Goal: Entertainment & Leisure: Consume media (video, audio)

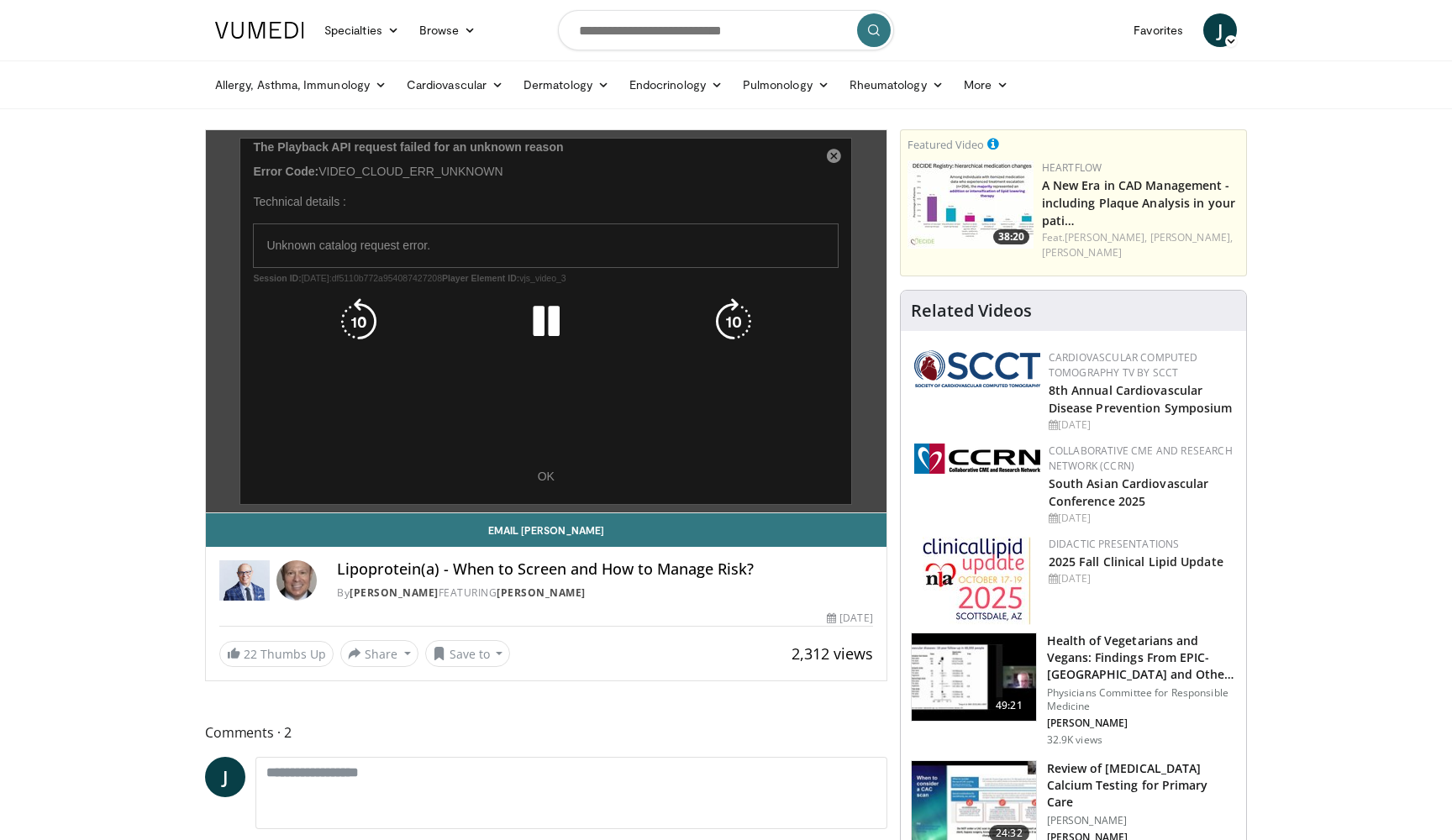
click at [835, 159] on div "10 seconds Tap to unmute" at bounding box center [546, 321] width 681 height 382
click at [542, 475] on div "10 seconds Tap to unmute" at bounding box center [546, 321] width 681 height 382
click at [543, 319] on icon "Video Player" at bounding box center [545, 321] width 47 height 47
click at [736, 314] on icon "Video Player" at bounding box center [733, 321] width 47 height 47
click at [838, 159] on div "10 seconds Tap to unmute" at bounding box center [546, 321] width 681 height 382
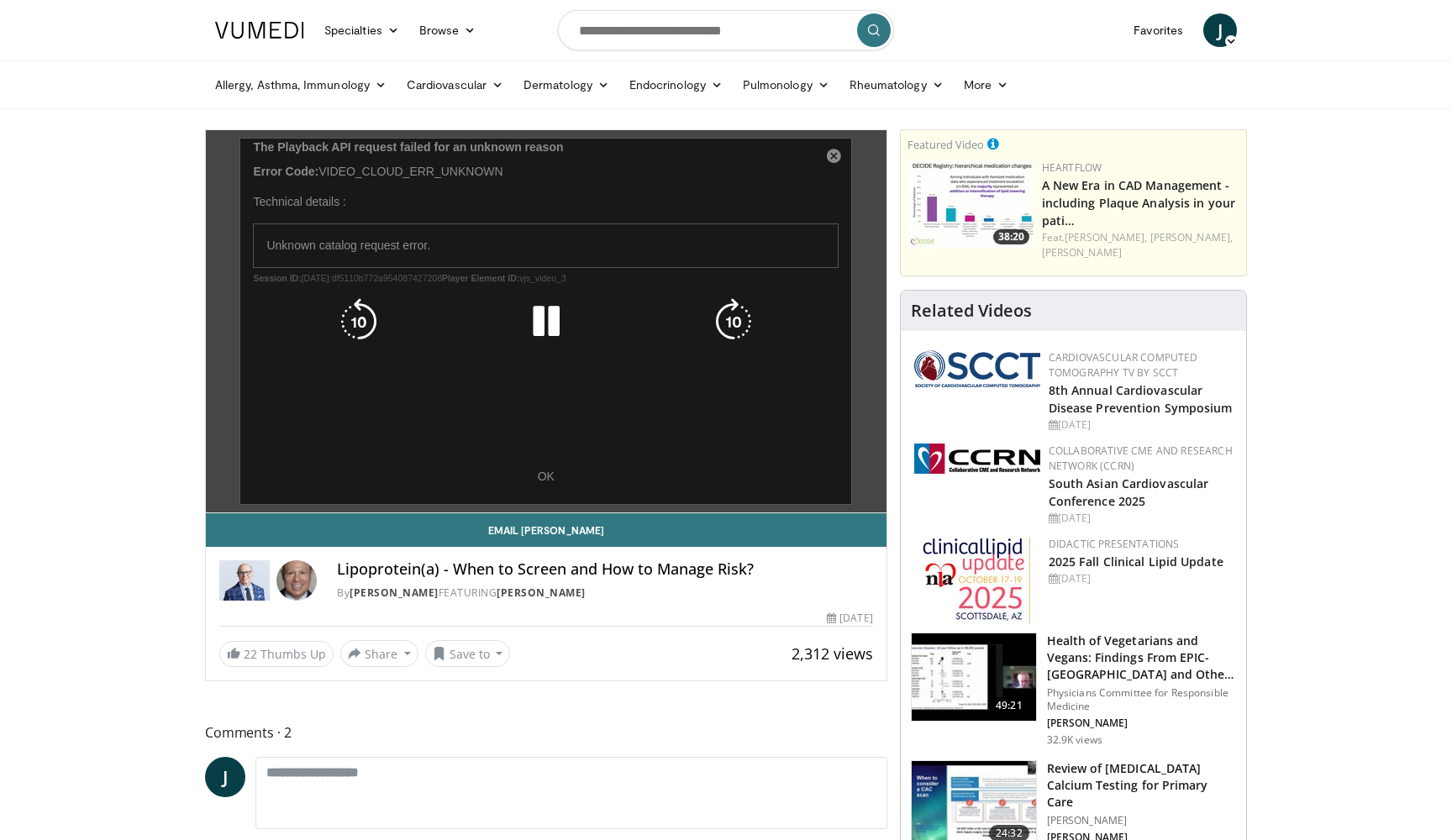
click at [835, 158] on div "10 seconds Tap to unmute" at bounding box center [546, 321] width 681 height 382
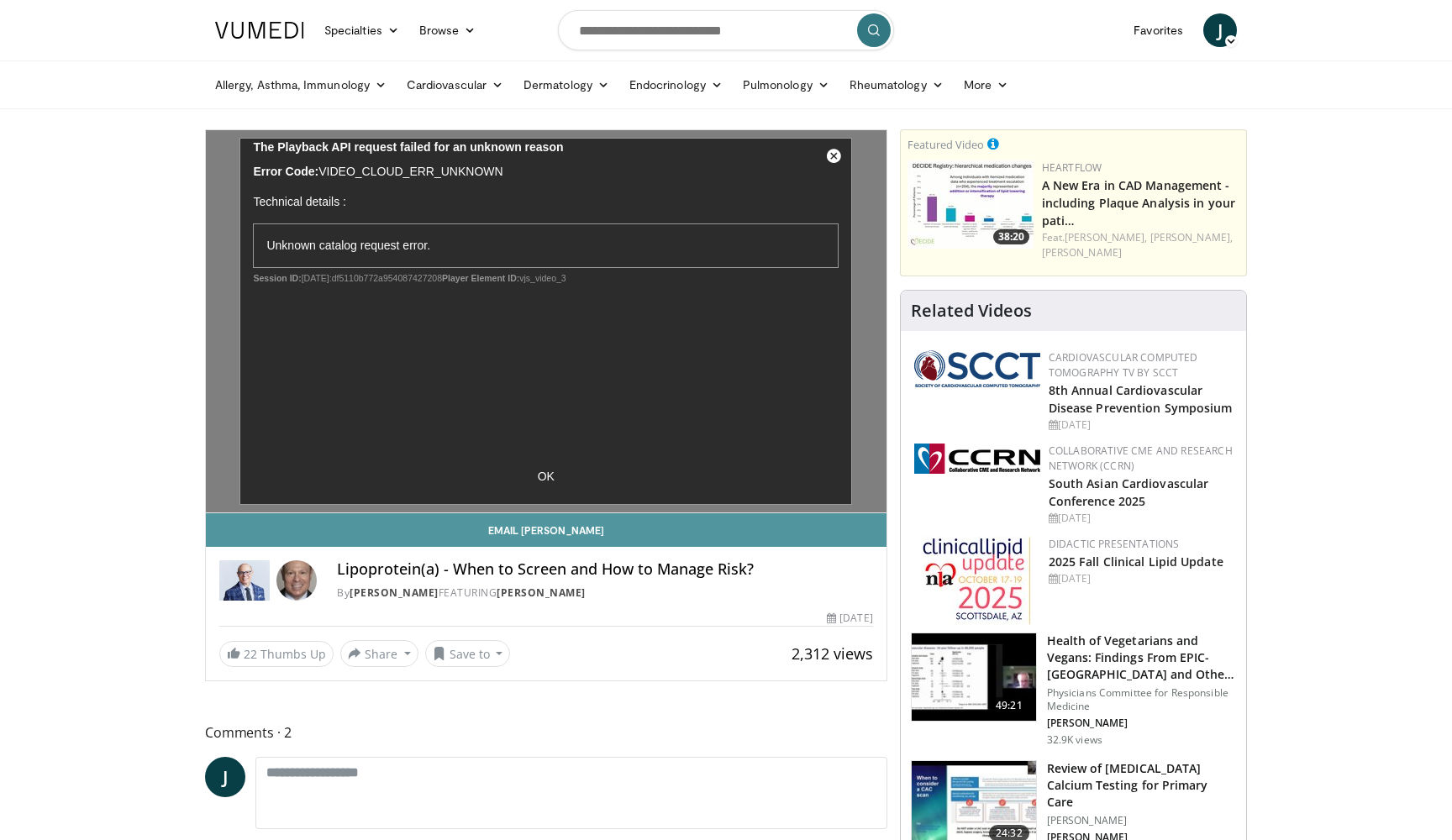
click at [567, 527] on link "Email [PERSON_NAME]" at bounding box center [546, 530] width 681 height 34
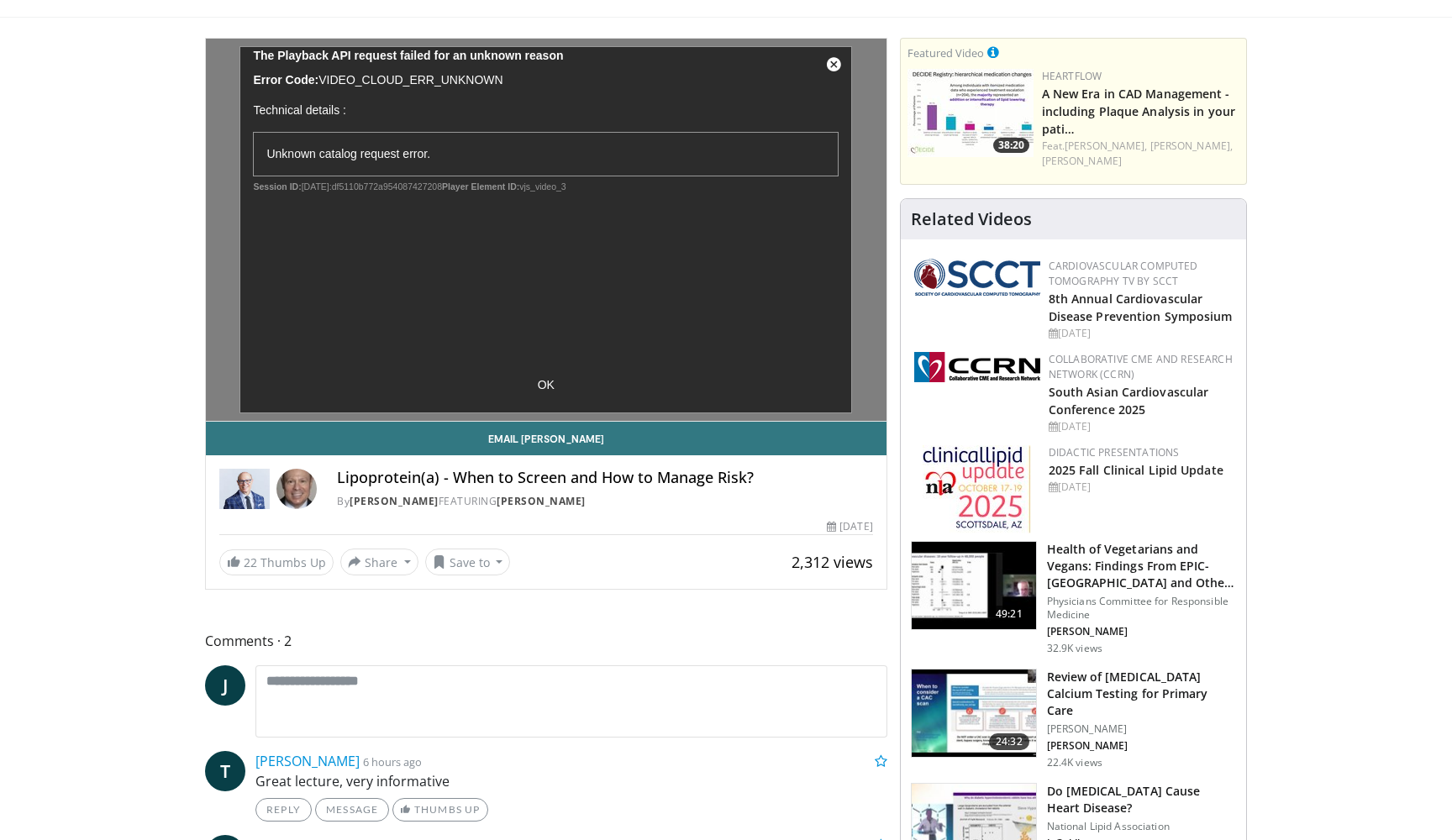
scroll to position [81, 0]
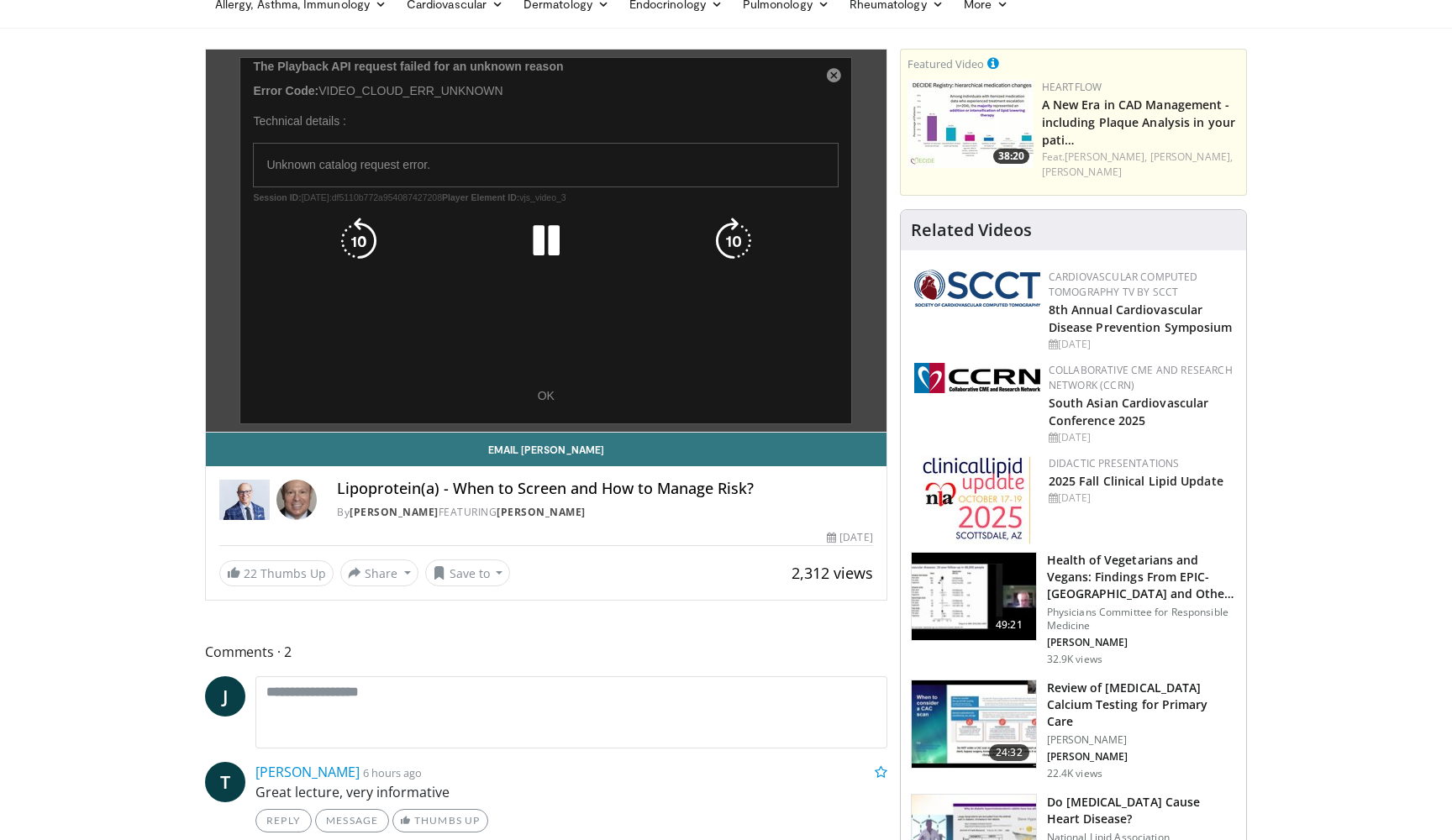
click at [314, 413] on div "10 seconds Tap to unmute" at bounding box center [546, 240] width 681 height 382
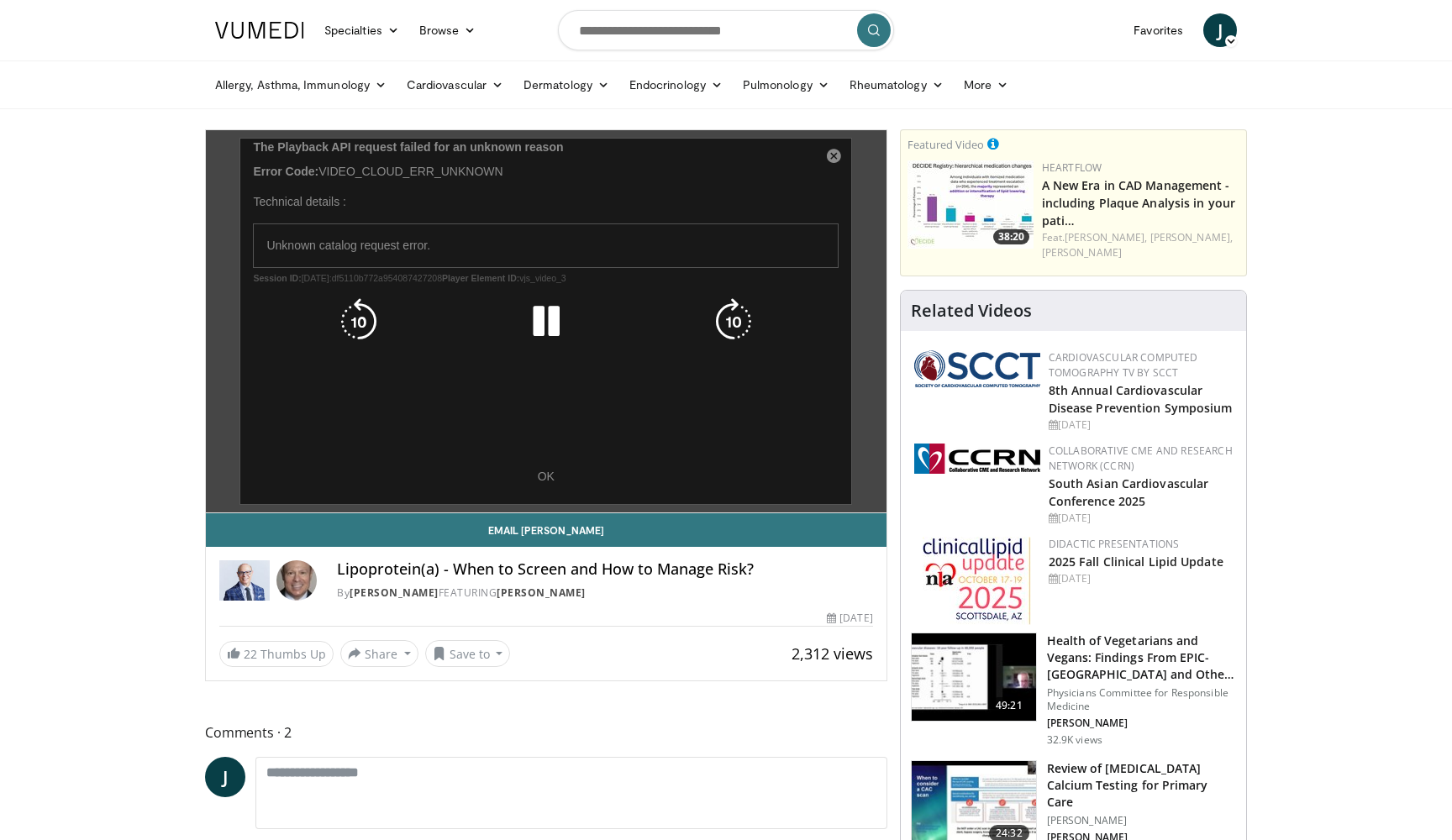
scroll to position [0, 0]
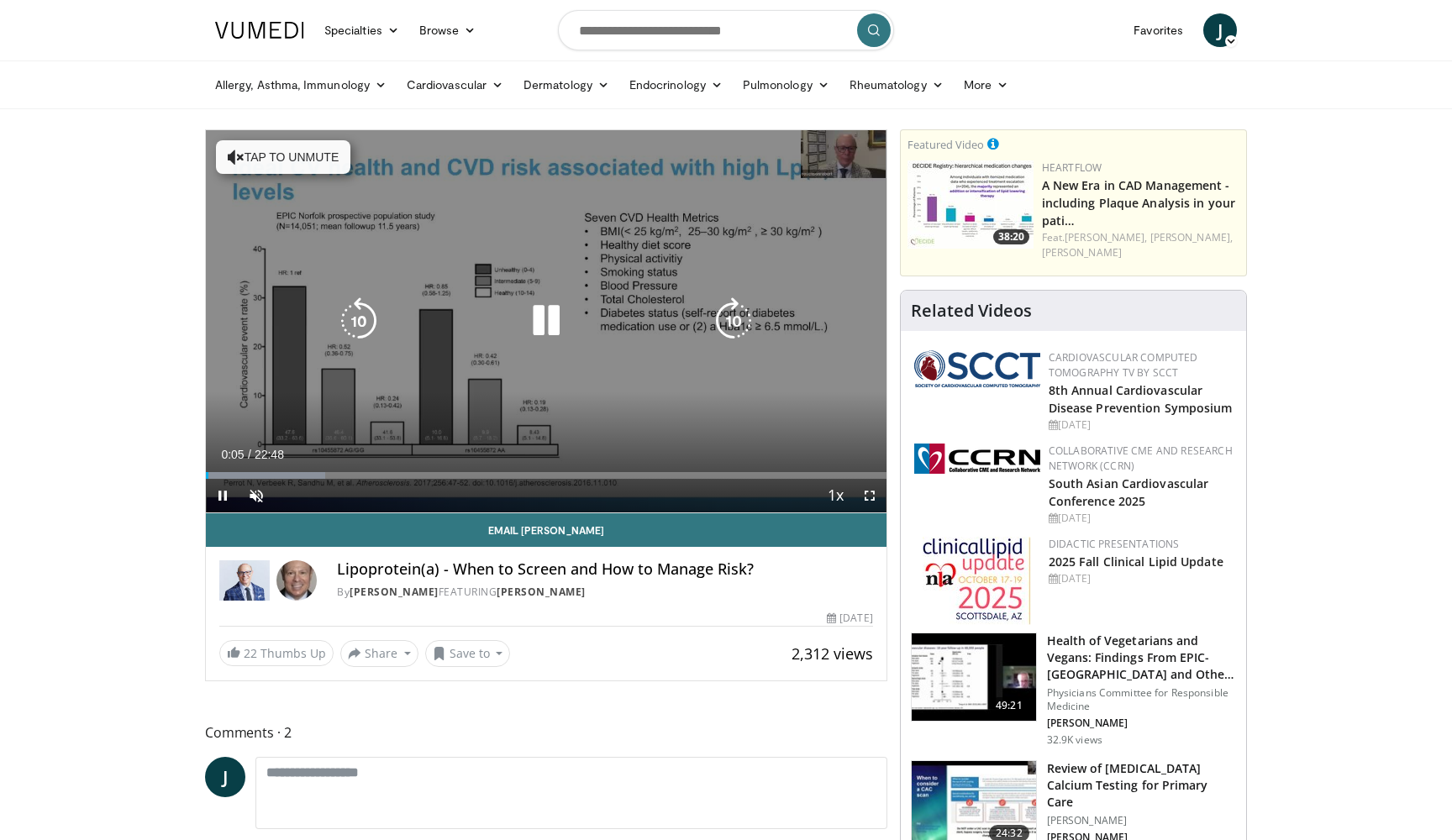
click at [622, 344] on div "10 seconds Tap to unmute" at bounding box center [546, 321] width 681 height 382
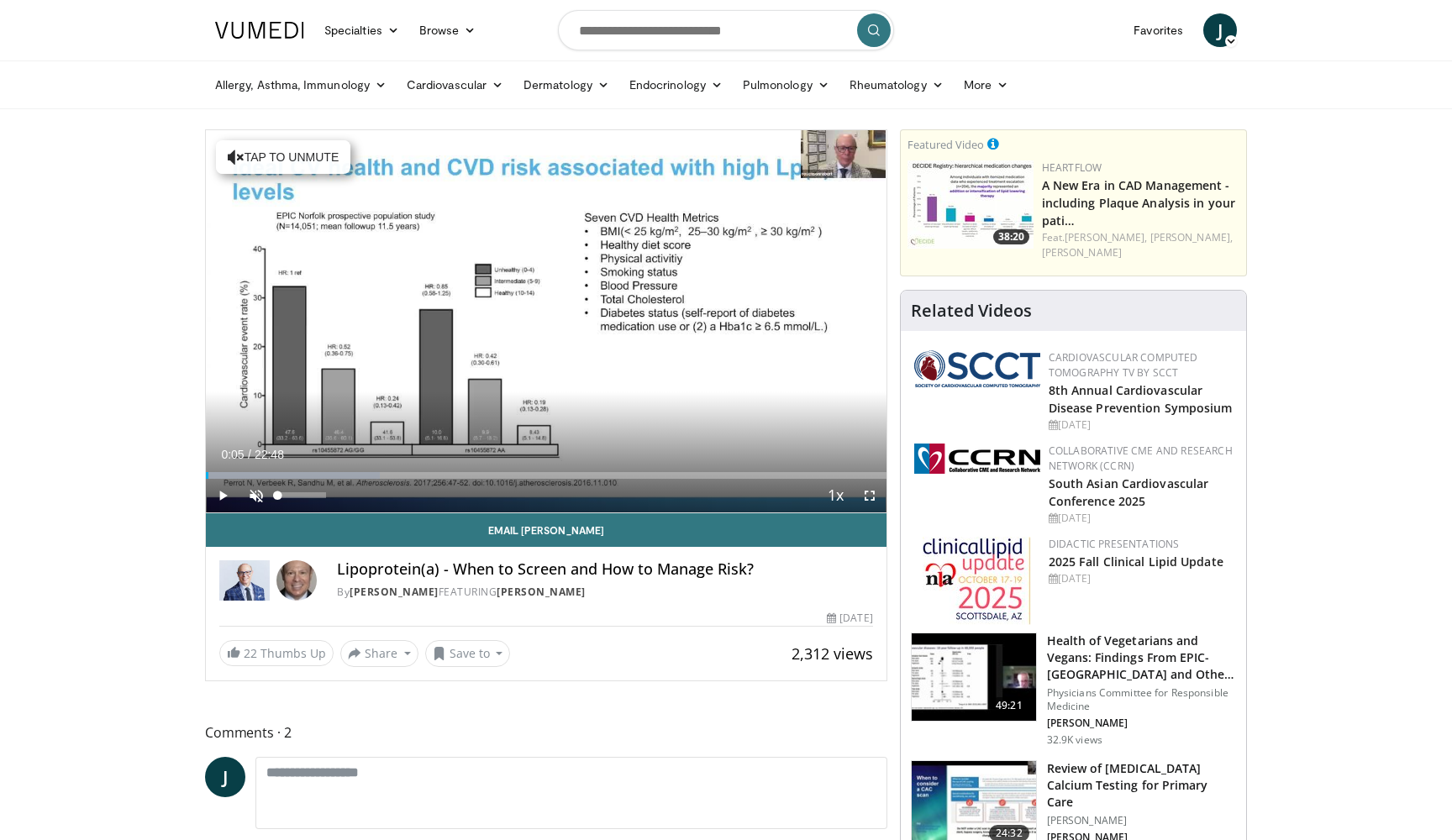
click at [259, 493] on span "Video Player" at bounding box center [256, 496] width 34 height 34
click at [872, 489] on span "Video Player" at bounding box center [870, 496] width 34 height 34
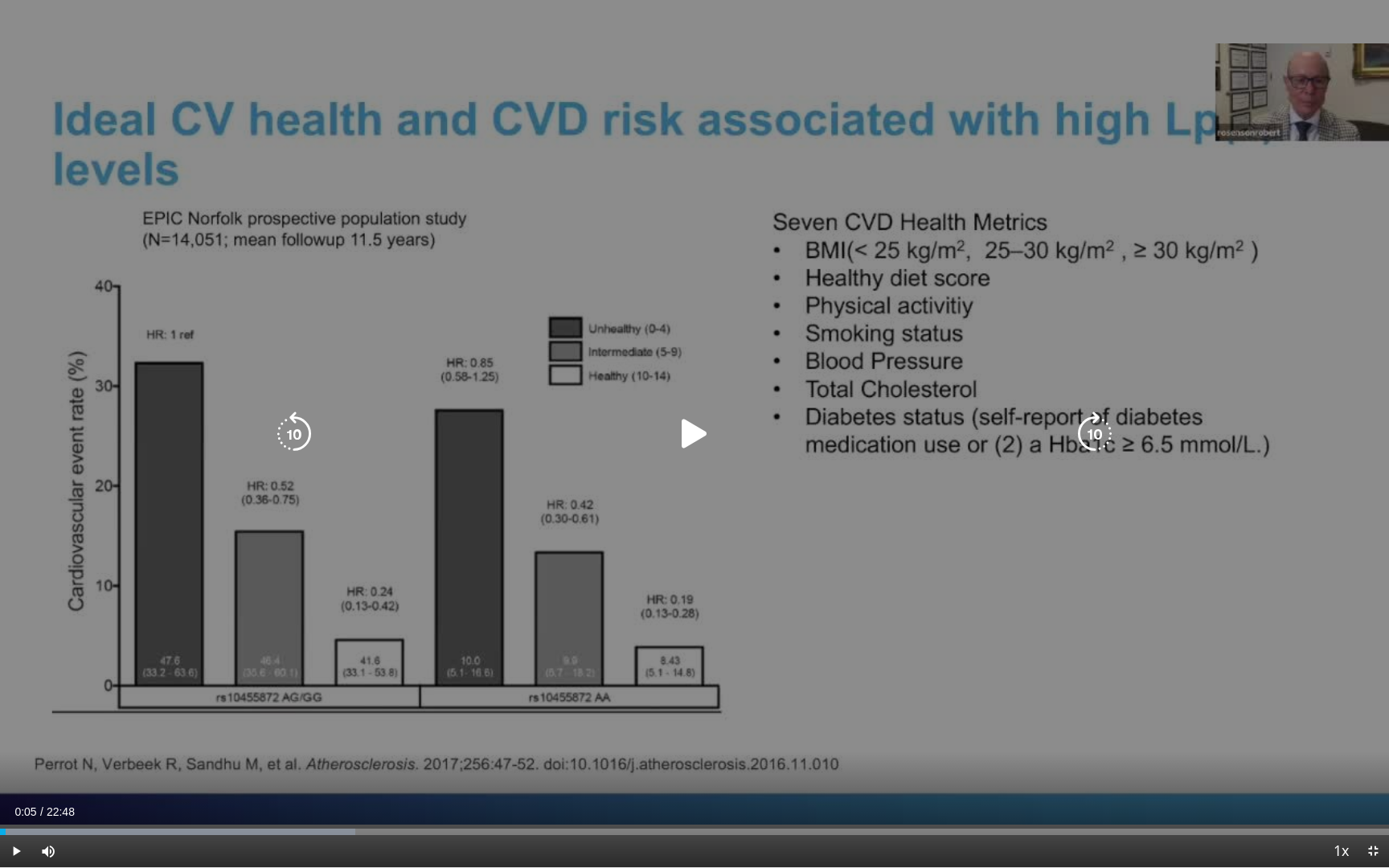
click at [834, 532] on div "10 seconds Tap to unmute" at bounding box center [694, 433] width 1389 height 867
click at [699, 436] on icon "Video Player" at bounding box center [694, 433] width 45 height 45
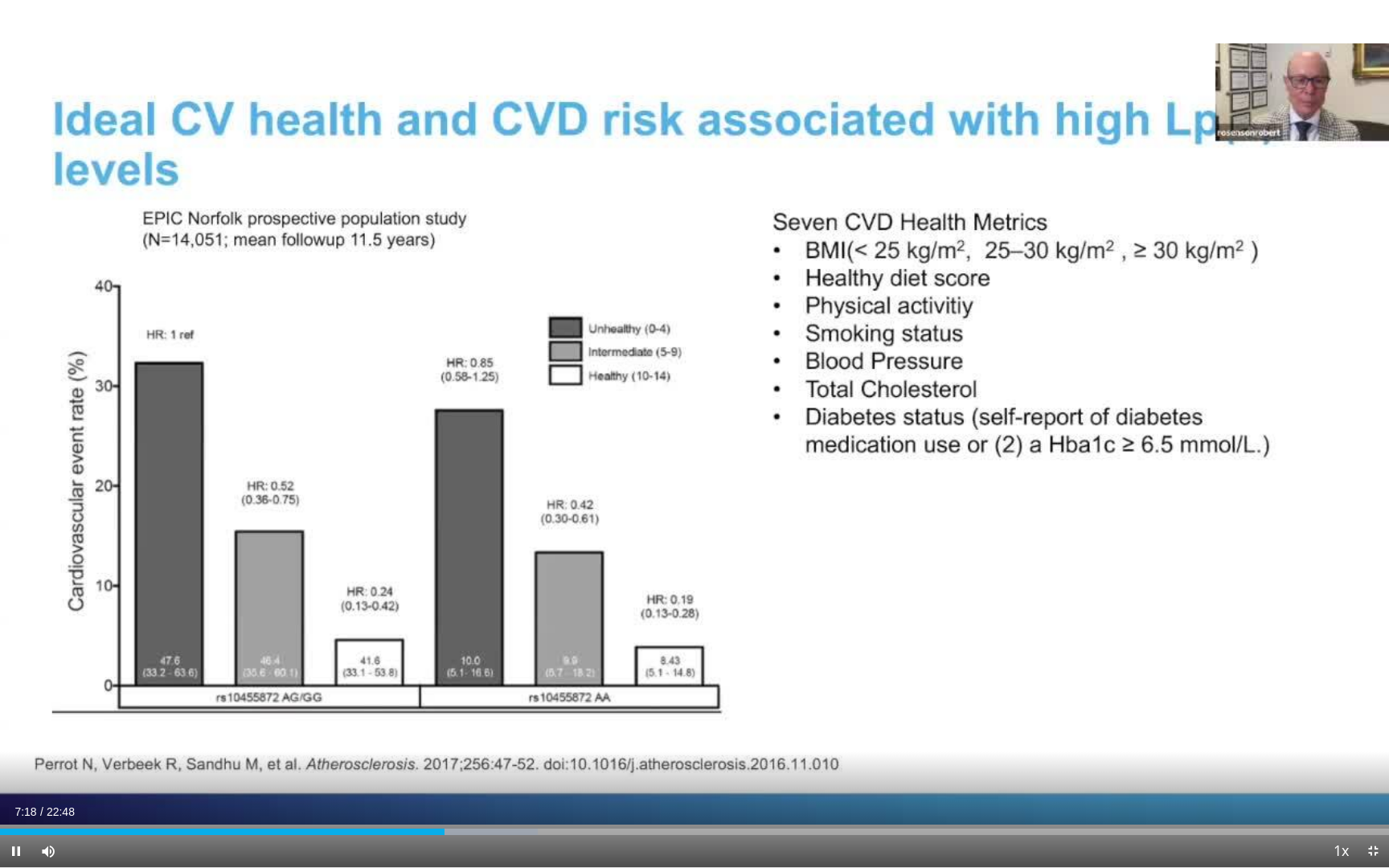
click at [19, 803] on span "Video Player" at bounding box center [16, 851] width 32 height 32
click at [16, 803] on span "Video Player" at bounding box center [16, 851] width 32 height 32
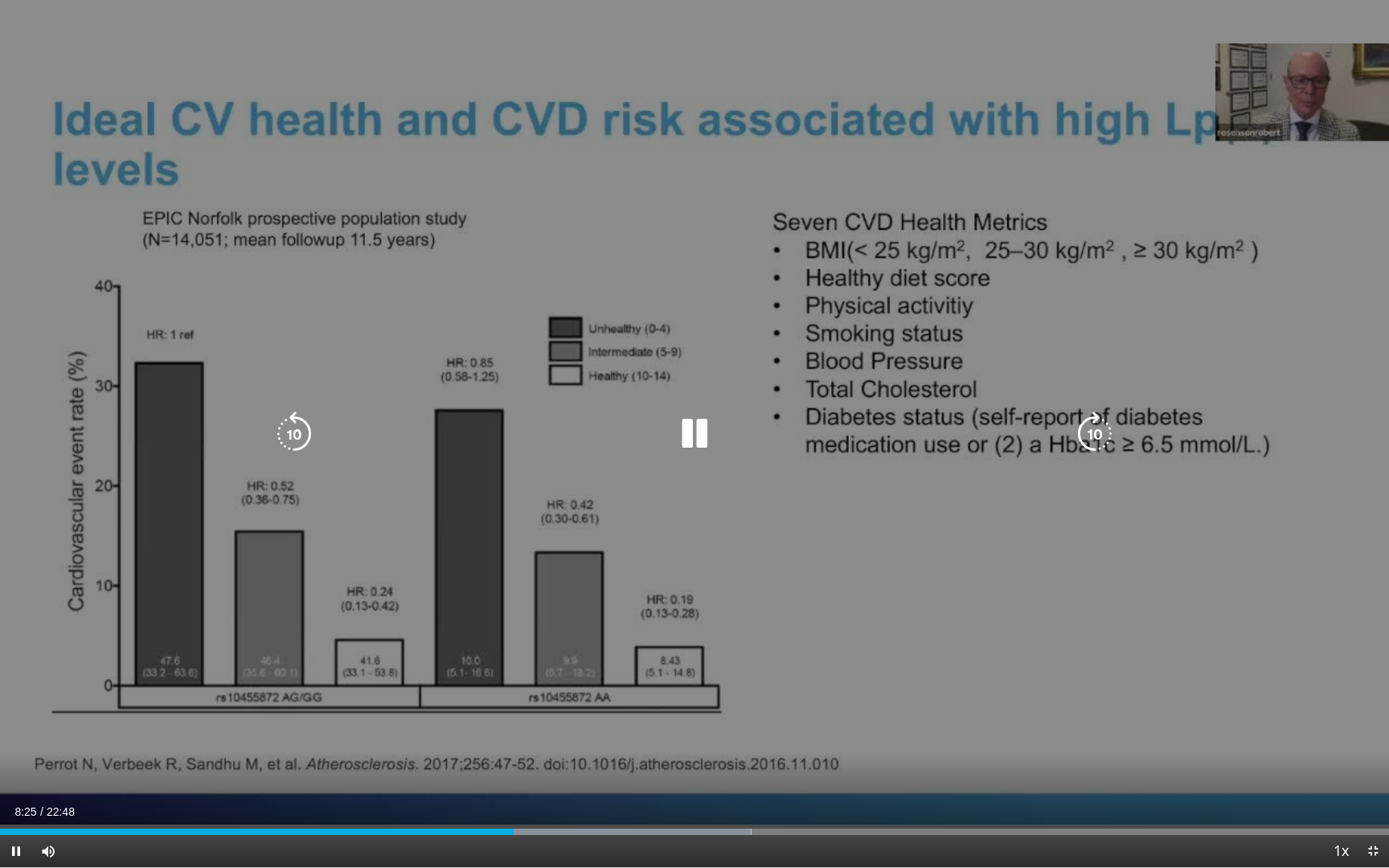
click at [305, 424] on icon "Video Player" at bounding box center [294, 433] width 45 height 45
click at [698, 434] on icon "Video Player" at bounding box center [694, 433] width 45 height 45
click at [297, 433] on icon "Video Player" at bounding box center [294, 433] width 45 height 45
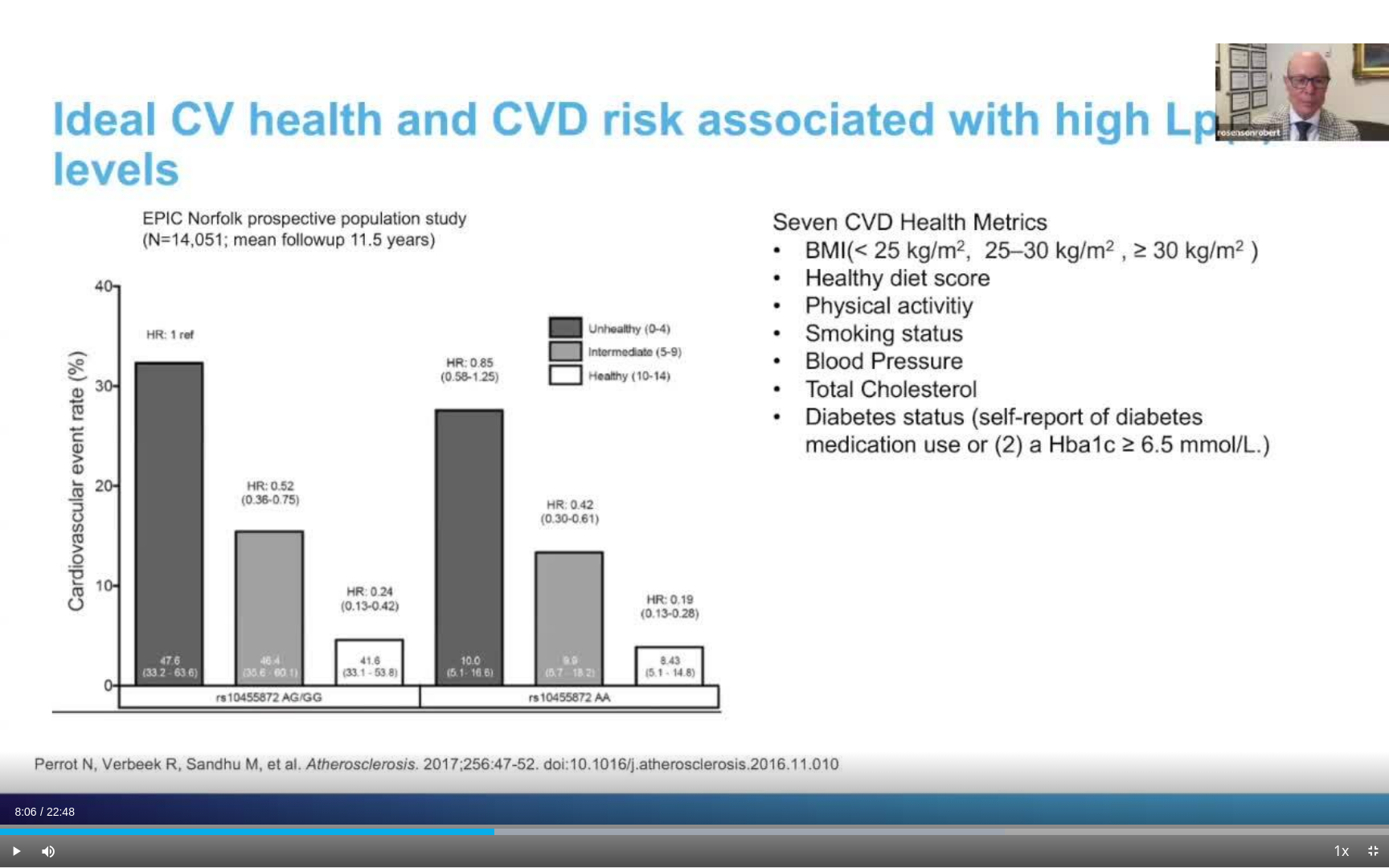
click at [16, 803] on span "Video Player" at bounding box center [16, 851] width 32 height 32
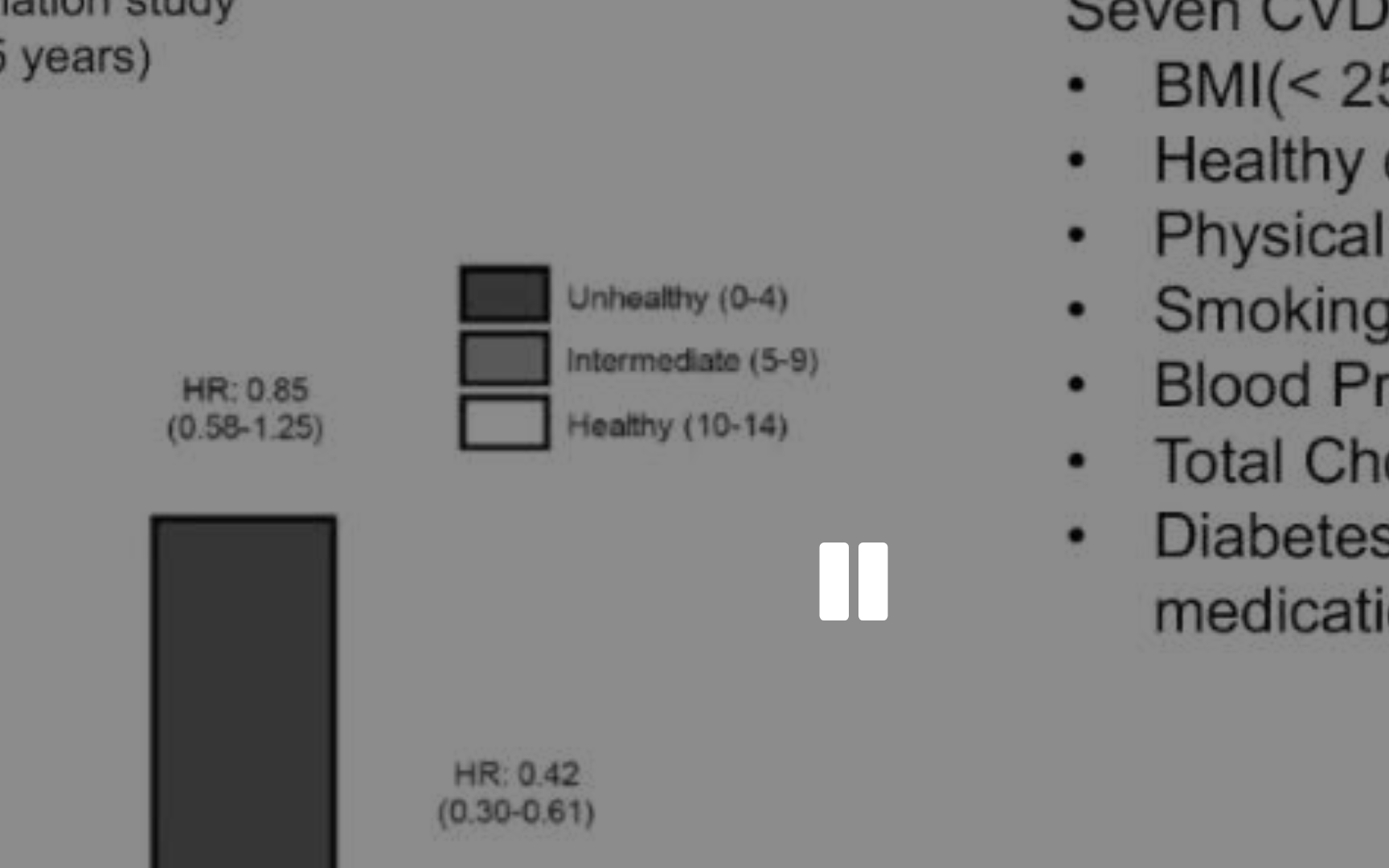
click at [171, 166] on div "10 seconds Tap to unmute" at bounding box center [694, 433] width 1389 height 867
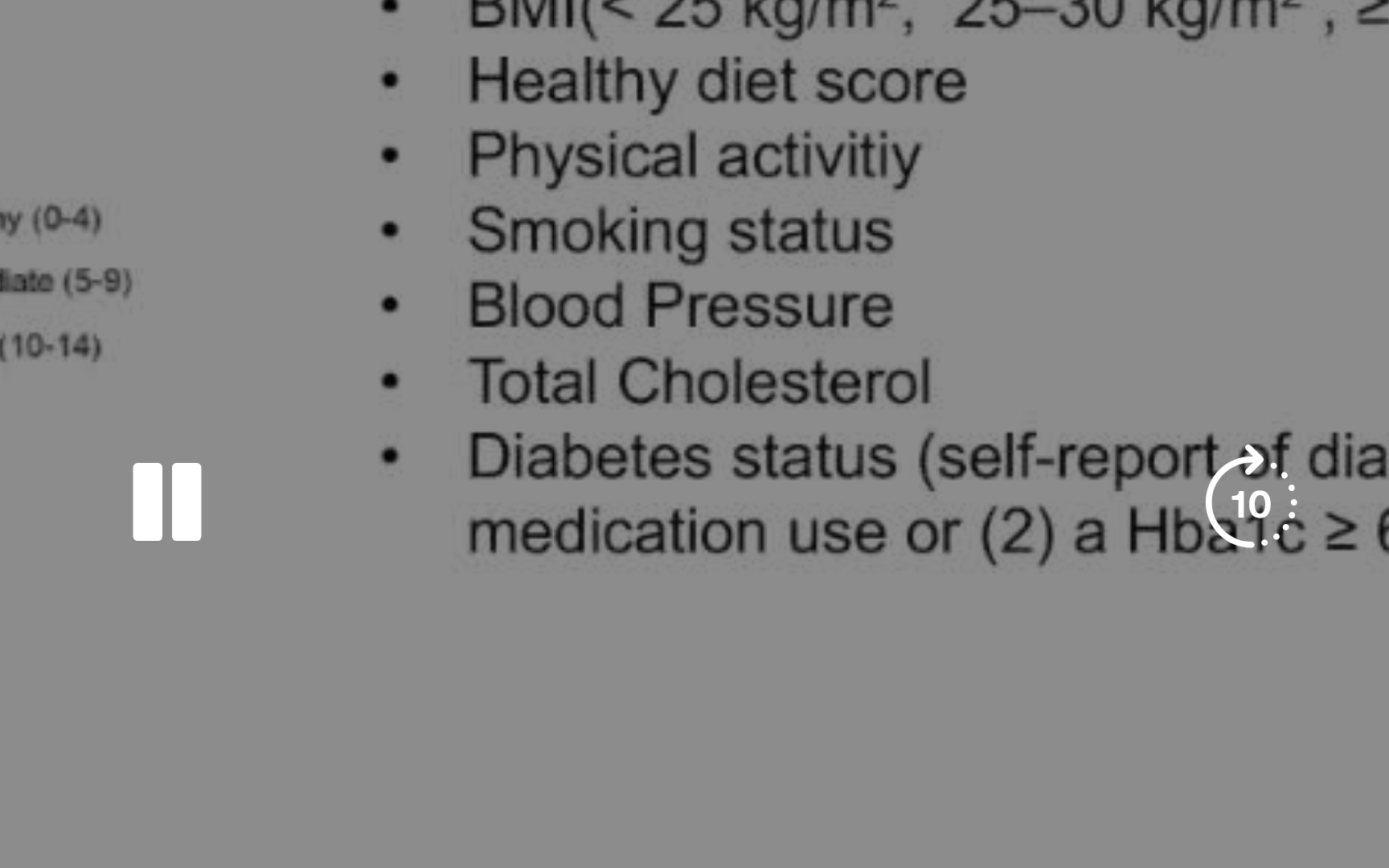
click at [181, 151] on div "10 seconds Tap to unmute" at bounding box center [694, 433] width 1389 height 867
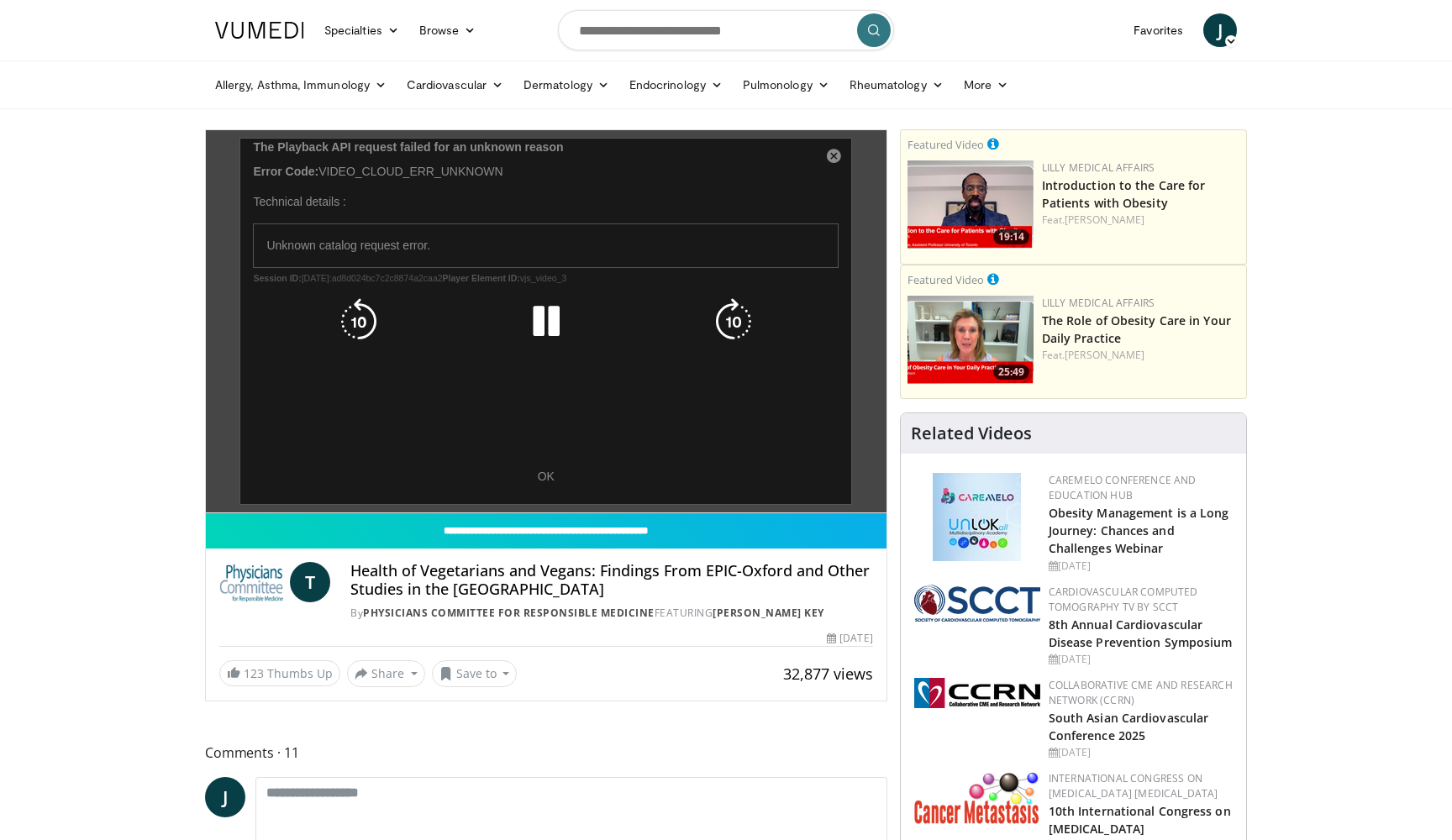
click at [834, 162] on div "10 seconds Tap to unmute" at bounding box center [546, 321] width 681 height 382
click at [834, 160] on div "10 seconds Tap to unmute" at bounding box center [546, 321] width 681 height 382
